Goal: Navigation & Orientation: Find specific page/section

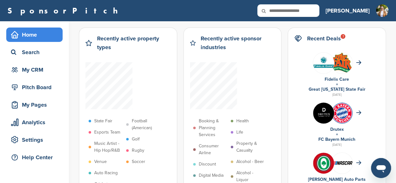
click at [33, 33] on div "Home" at bounding box center [35, 34] width 53 height 11
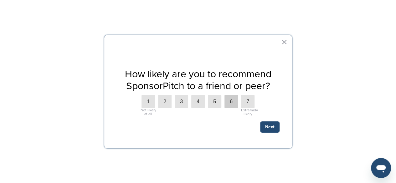
click at [229, 103] on label "6" at bounding box center [230, 101] width 13 height 13
click at [271, 130] on button "Next" at bounding box center [269, 126] width 19 height 11
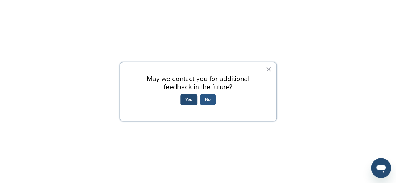
click at [210, 99] on button "No" at bounding box center [208, 99] width 16 height 11
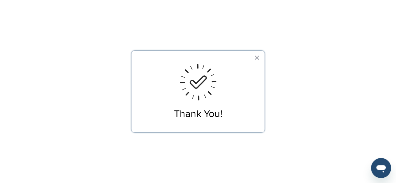
click at [205, 34] on div at bounding box center [198, 91] width 396 height 183
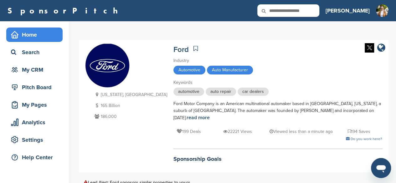
click at [24, 32] on div "Home" at bounding box center [35, 34] width 53 height 11
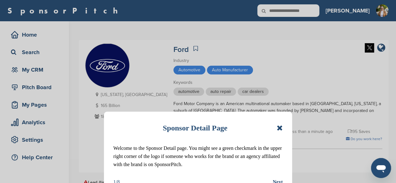
click at [278, 128] on icon at bounding box center [279, 128] width 6 height 8
